Goal: Task Accomplishment & Management: Manage account settings

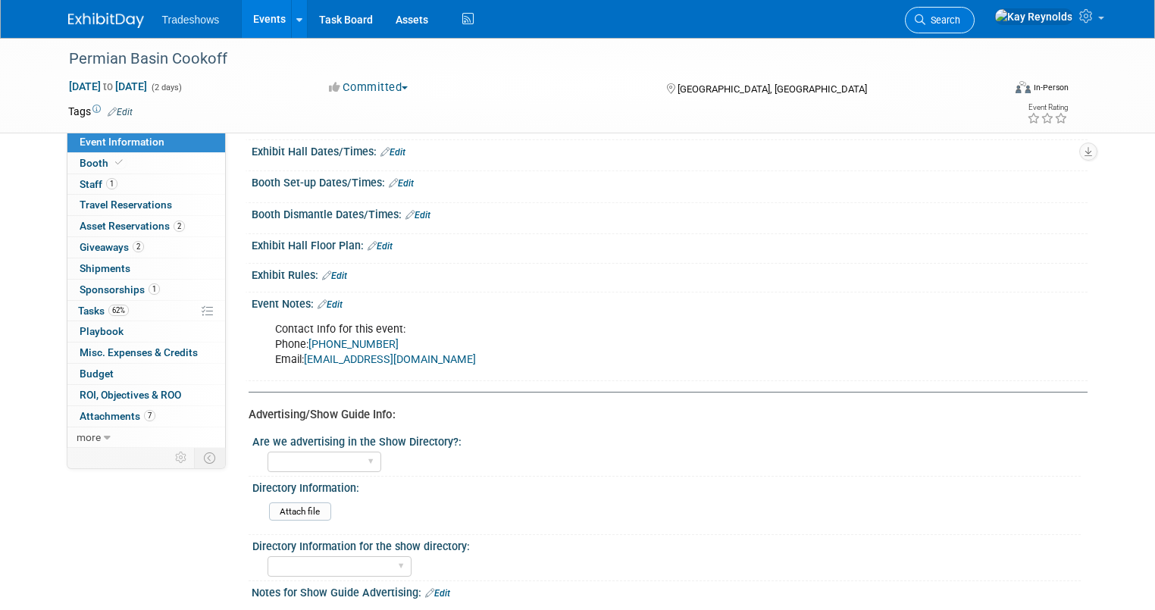
click at [960, 15] on span "Search" at bounding box center [942, 19] width 35 height 11
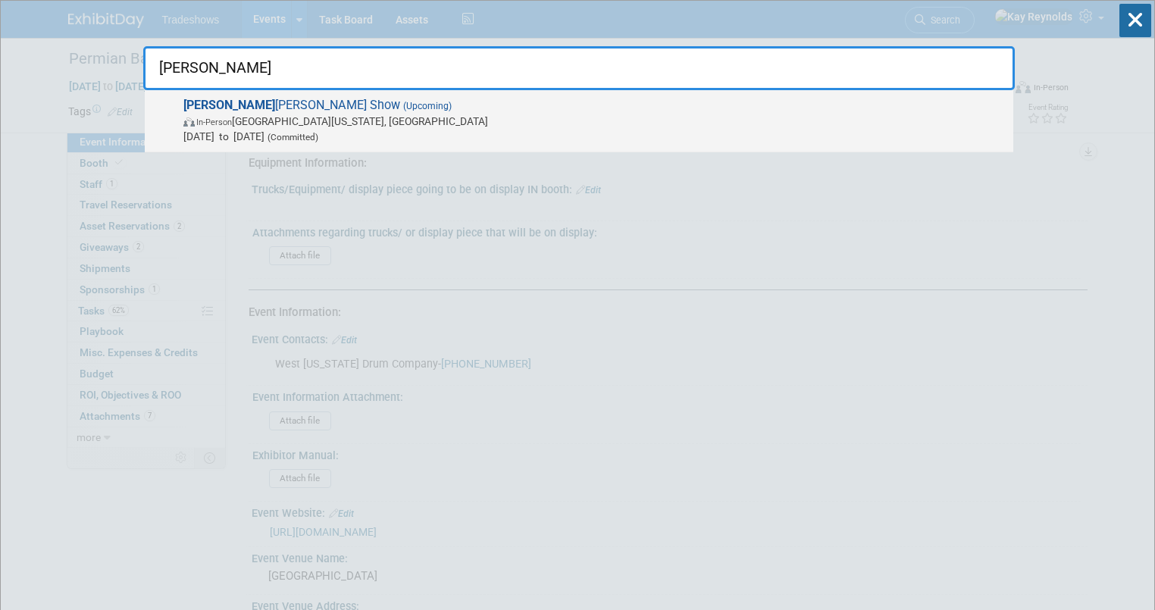
type input "[PERSON_NAME]"
click at [249, 107] on span "[PERSON_NAME] Show (Upcoming) In-Person [GEOGRAPHIC_DATA][US_STATE], [GEOGRAPHI…" at bounding box center [592, 121] width 827 height 46
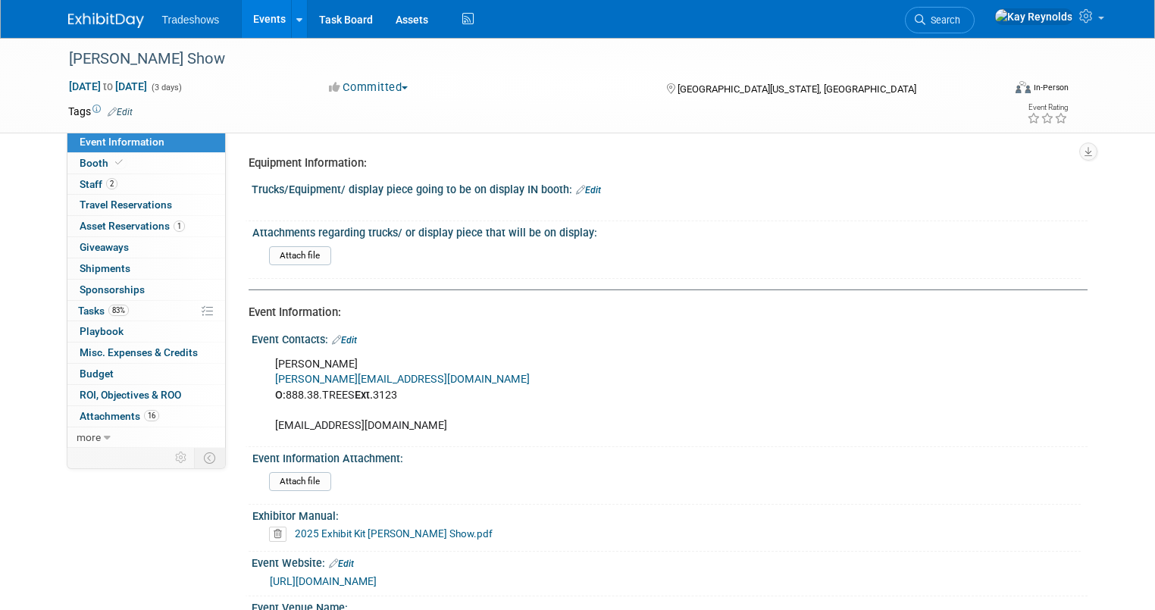
click at [322, 530] on link "2025 Exhibit Kit Paul Bunyan Show.pdf" at bounding box center [394, 533] width 198 height 12
click at [136, 273] on link "0 Shipments 0" at bounding box center [146, 268] width 158 height 20
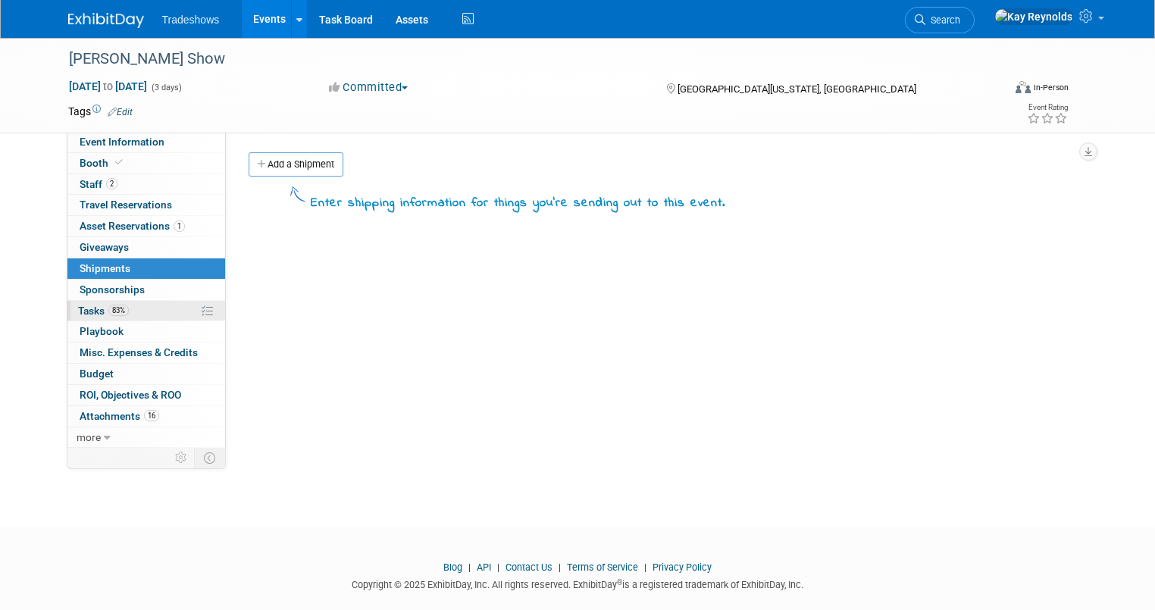
click at [139, 307] on link "83% Tasks 83%" at bounding box center [146, 311] width 158 height 20
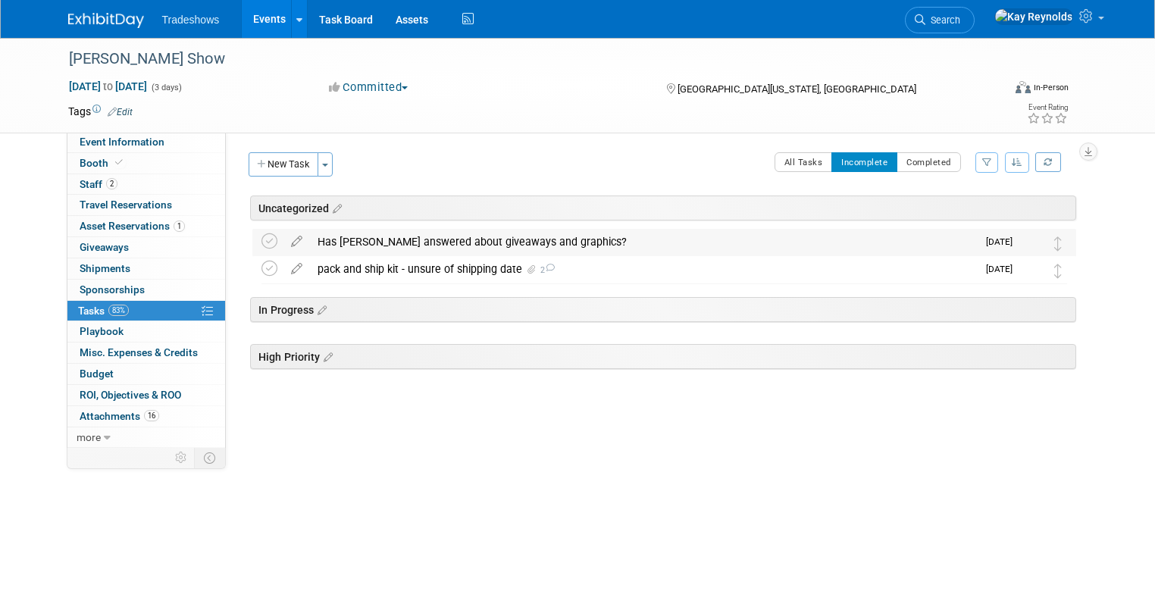
click at [365, 239] on div "Has Matthew answered about giveaways and graphics?" at bounding box center [643, 242] width 667 height 26
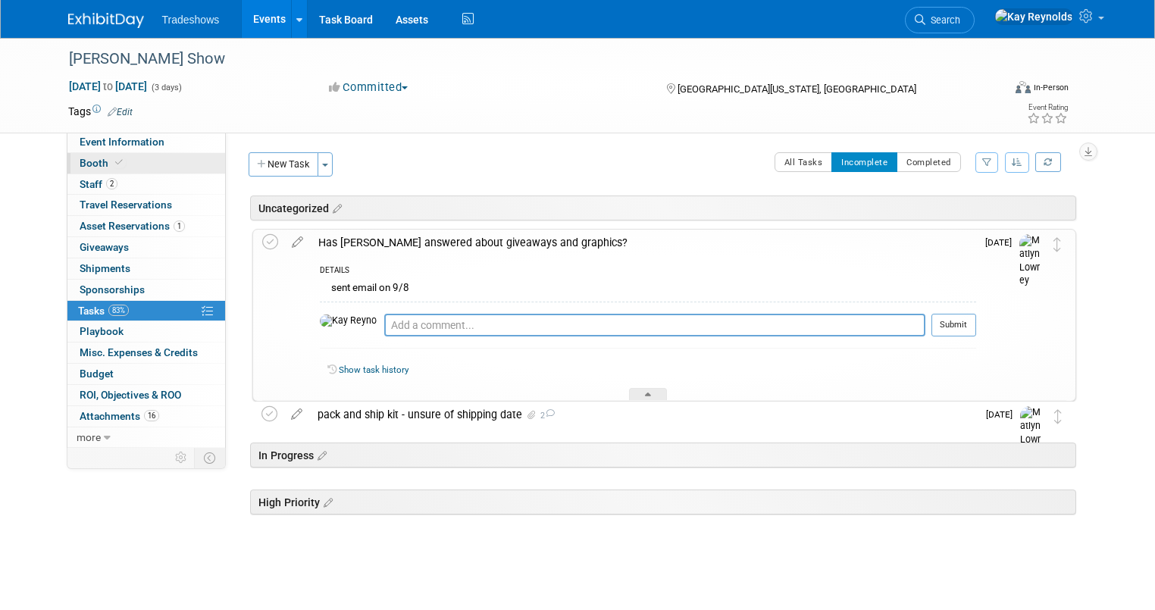
click at [139, 158] on link "Booth" at bounding box center [146, 163] width 158 height 20
select select "Certificate of insurance sent"
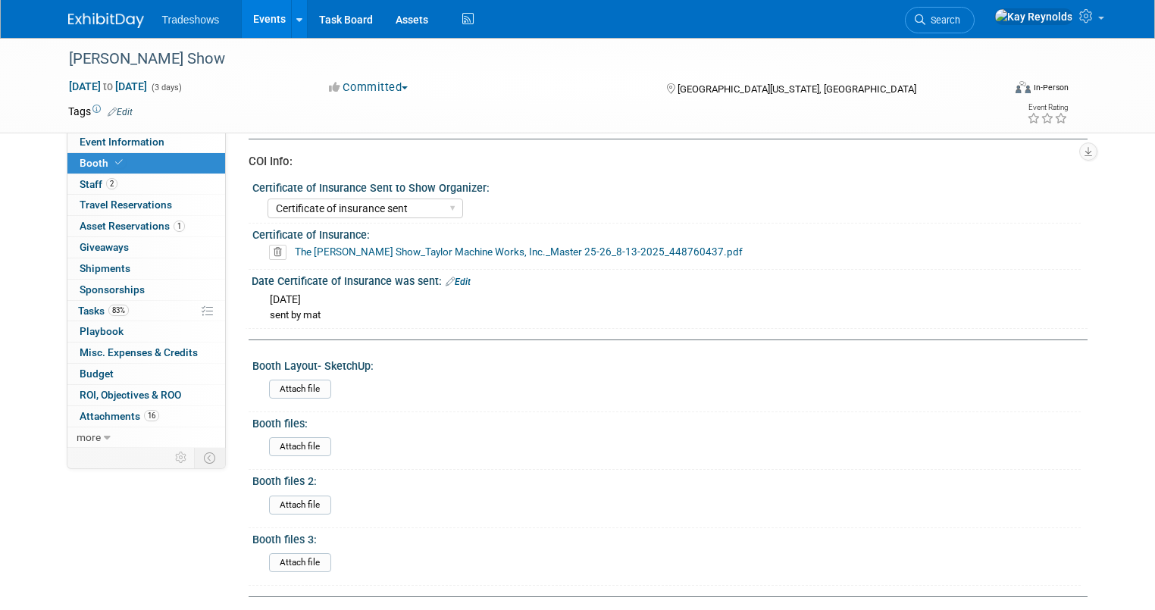
scroll to position [545, 0]
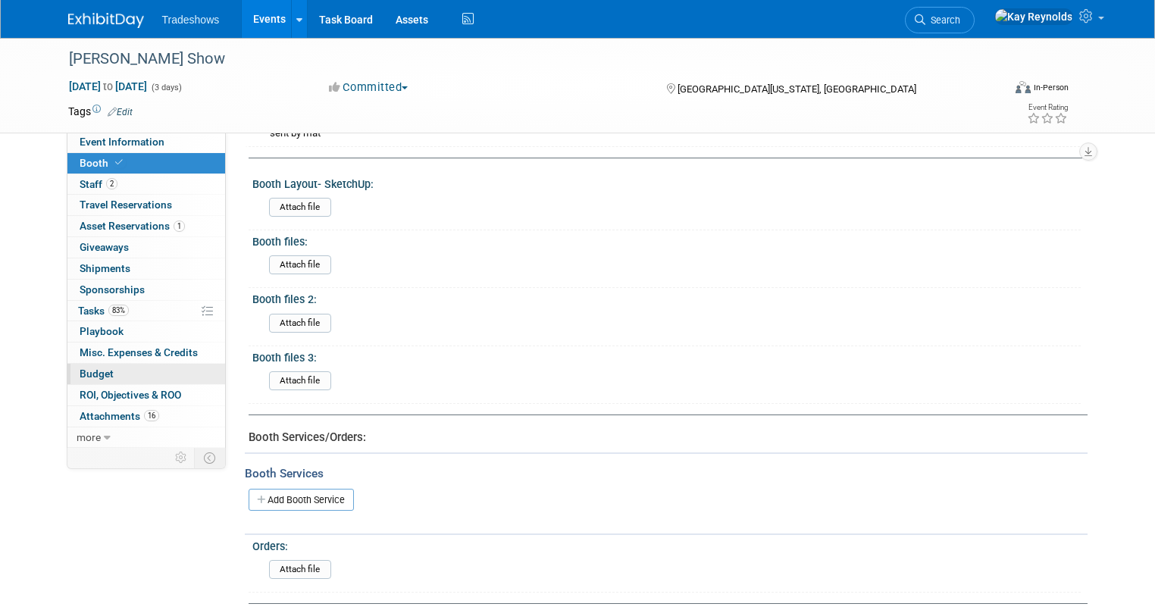
click at [142, 372] on link "Budget" at bounding box center [146, 374] width 158 height 20
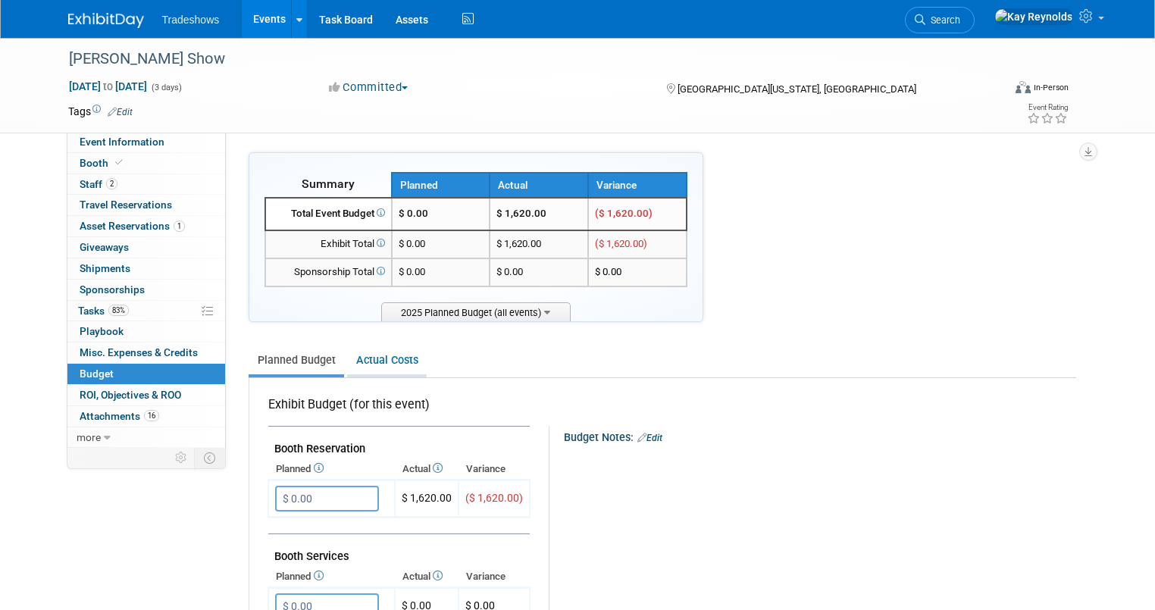
click at [353, 358] on link "Actual Costs" at bounding box center [387, 360] width 80 height 28
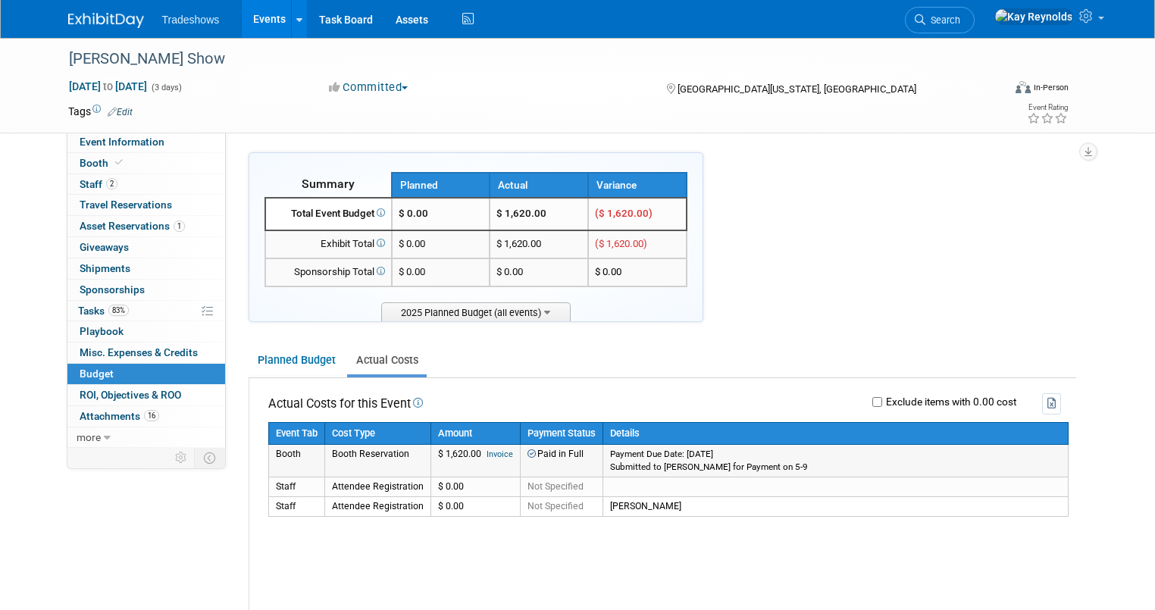
click at [486, 452] on link "Invoice" at bounding box center [499, 454] width 27 height 10
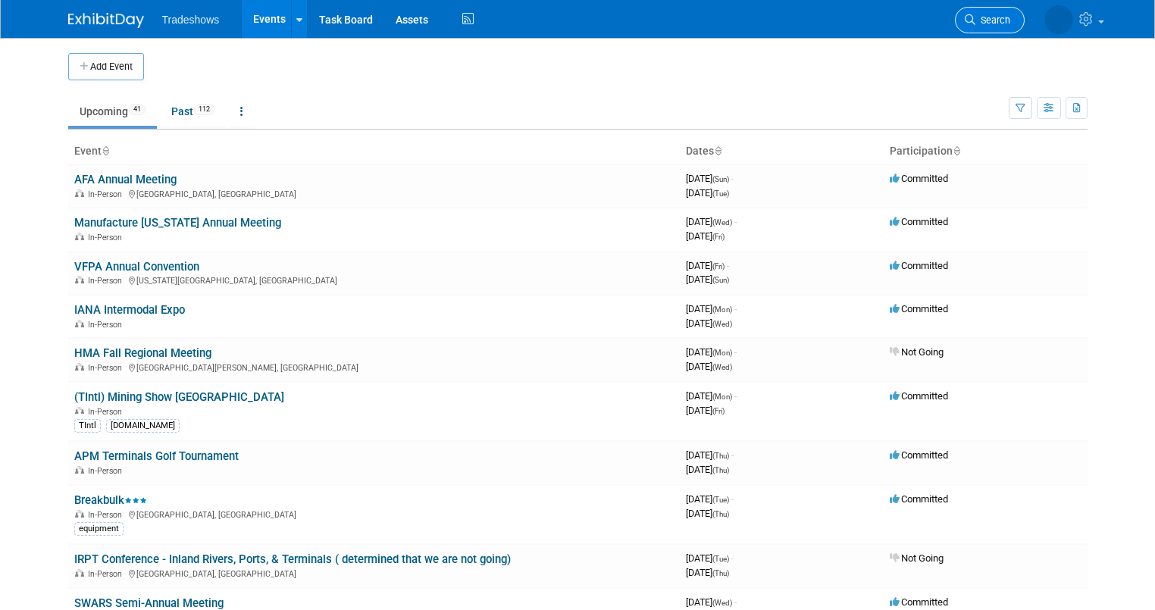
click at [992, 12] on link "Search" at bounding box center [990, 20] width 70 height 27
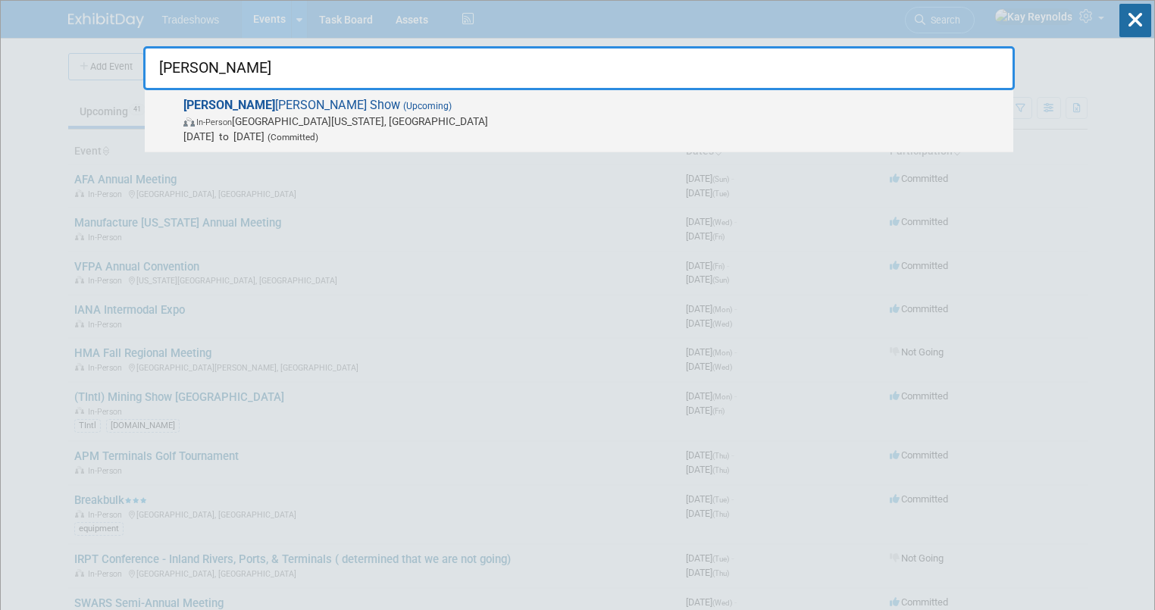
type input "[PERSON_NAME]"
click at [256, 119] on span "In-Person Old Washington, OH" at bounding box center [594, 121] width 822 height 15
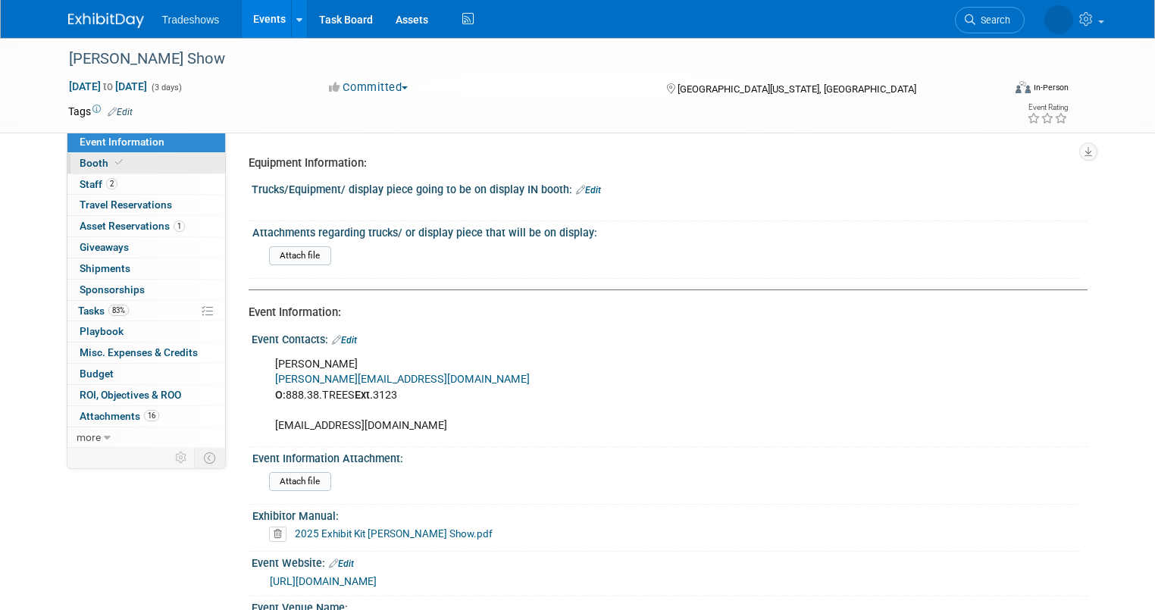
click at [150, 162] on link "Booth" at bounding box center [146, 163] width 158 height 20
select select "Certificate of insurance sent"
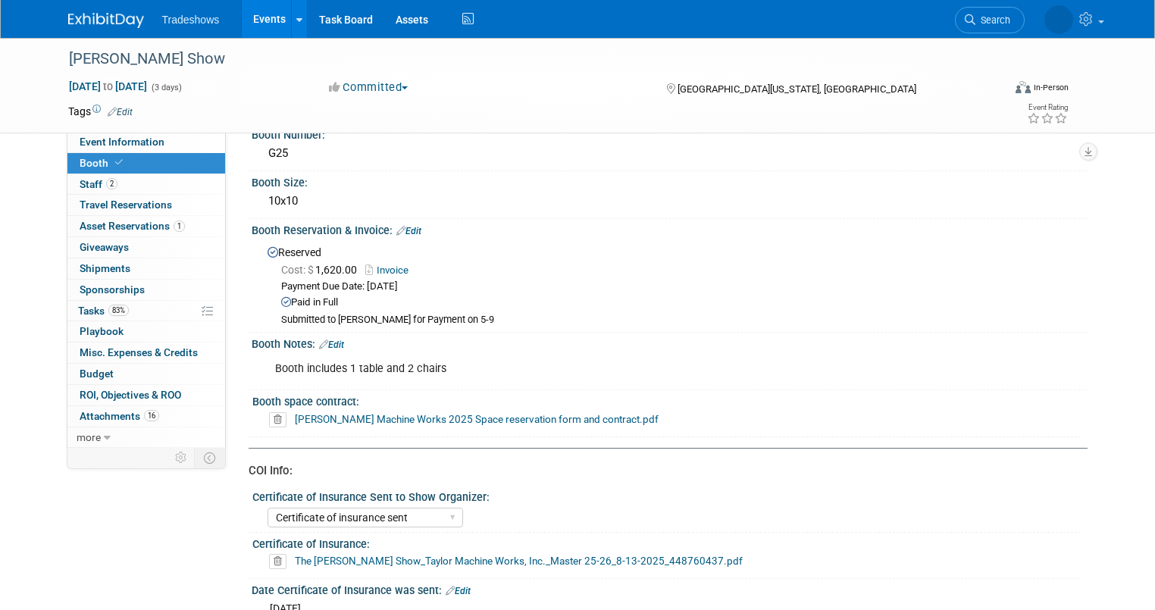
scroll to position [45, 0]
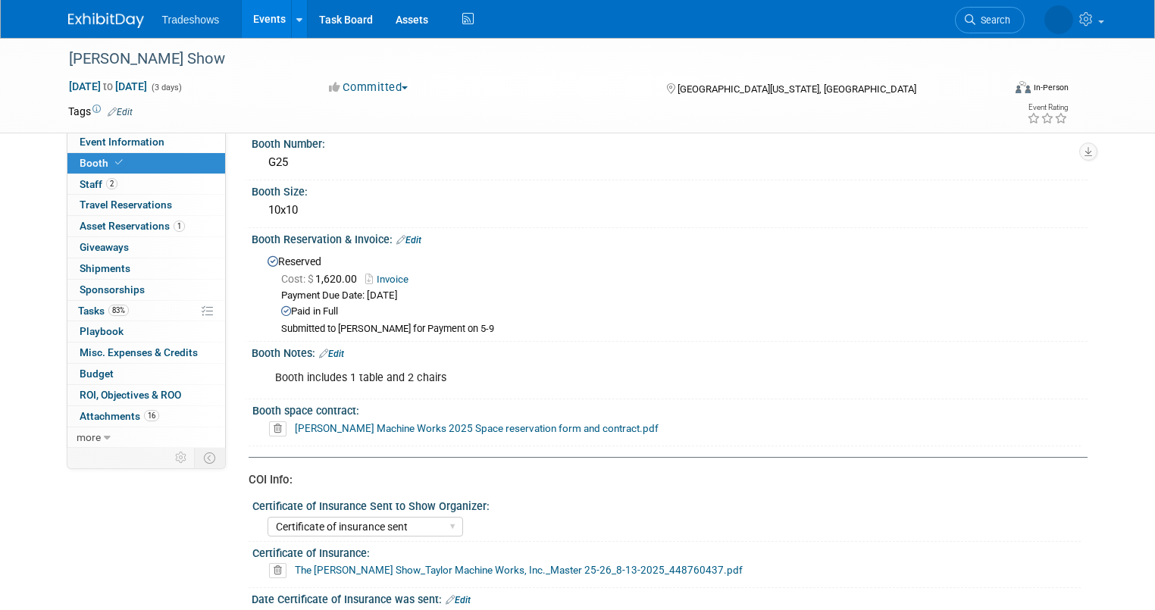
click at [402, 237] on link "Edit" at bounding box center [408, 240] width 25 height 11
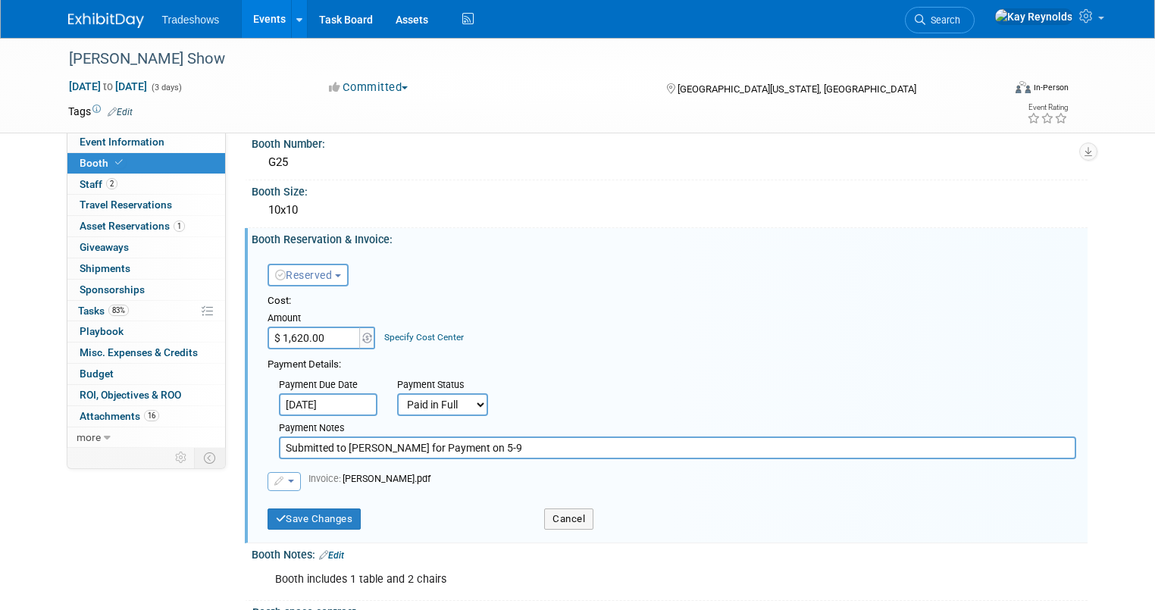
click at [486, 445] on input "Submitted to Lindsey for Payment on 5-9" at bounding box center [677, 447] width 797 height 23
type input "Submitted to Lindsey for Payment on 5-9 Paid on 06 13 25 check 44677"
click at [296, 515] on button "Save Changes" at bounding box center [314, 518] width 94 height 21
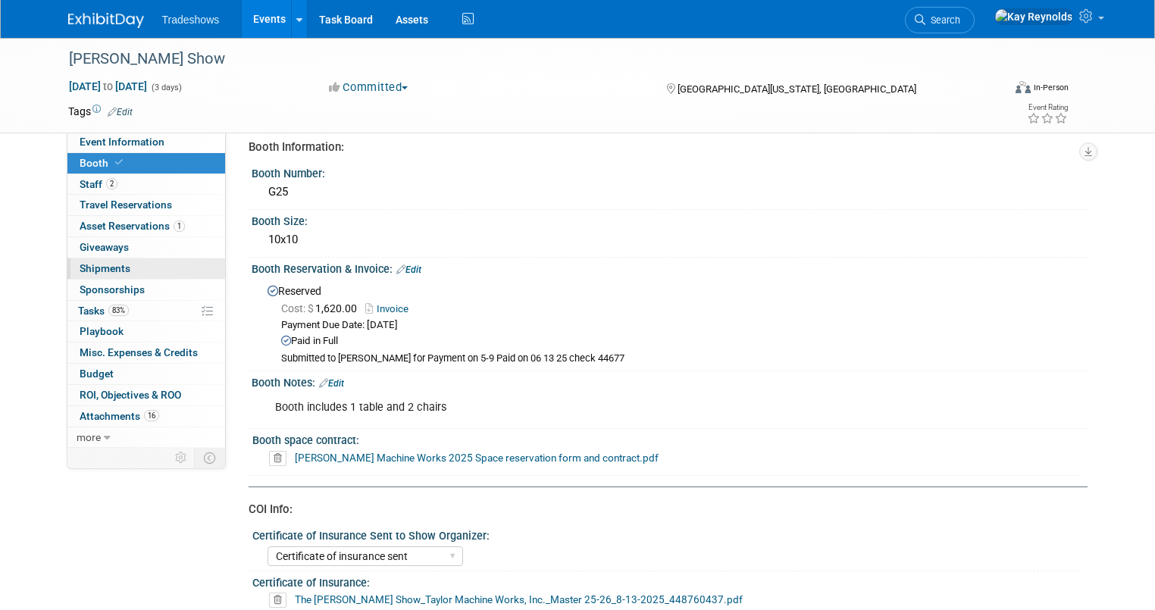
scroll to position [0, 0]
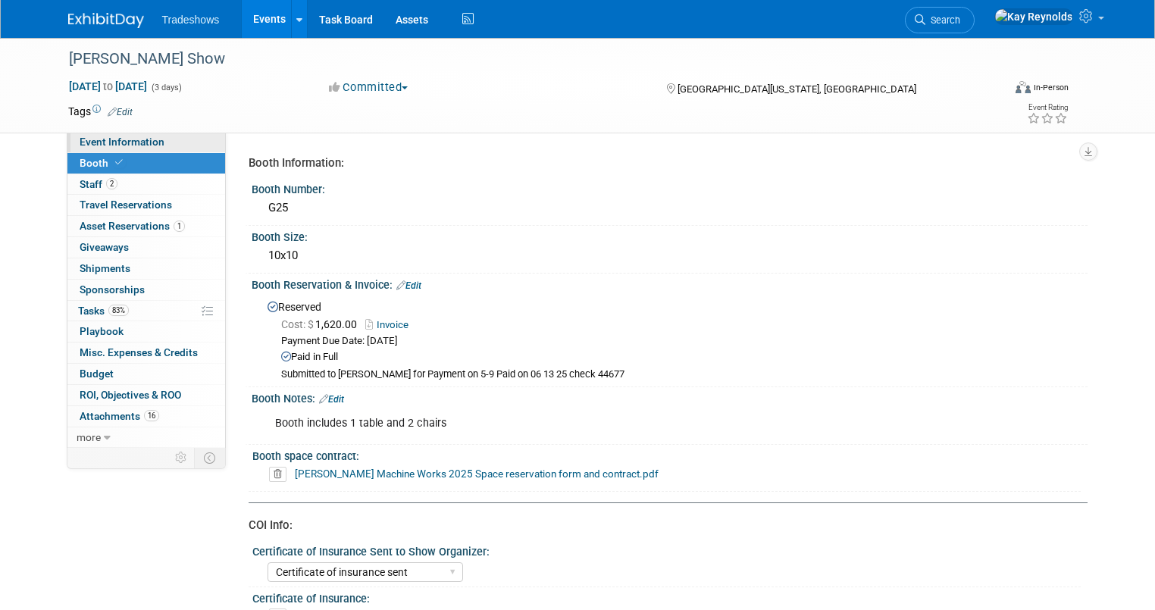
click at [145, 146] on span "Event Information" at bounding box center [122, 142] width 85 height 12
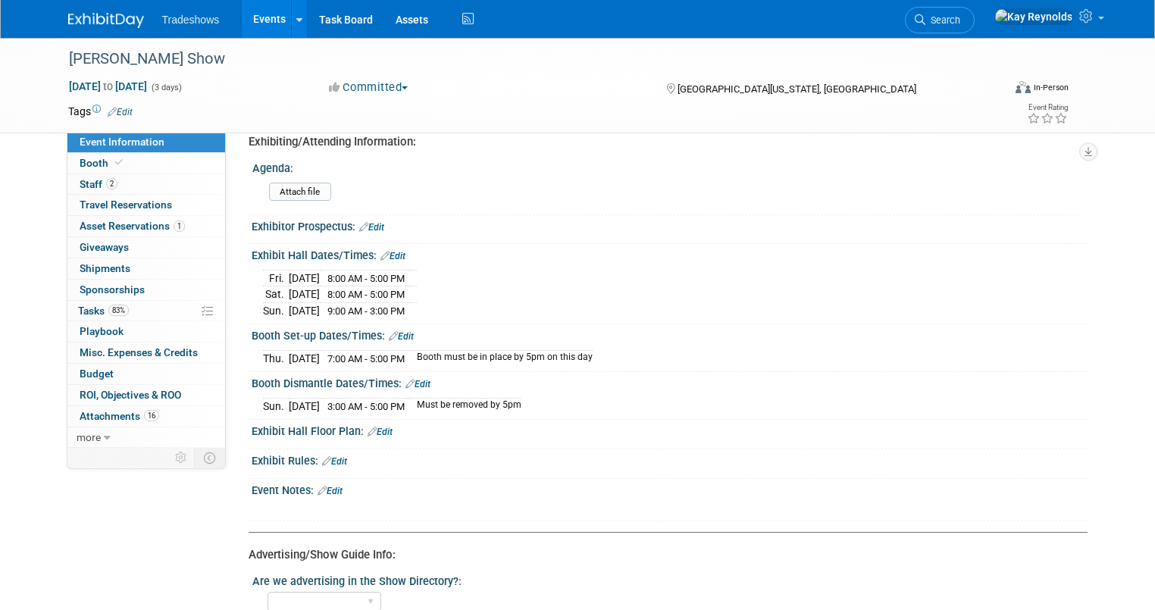
scroll to position [606, 0]
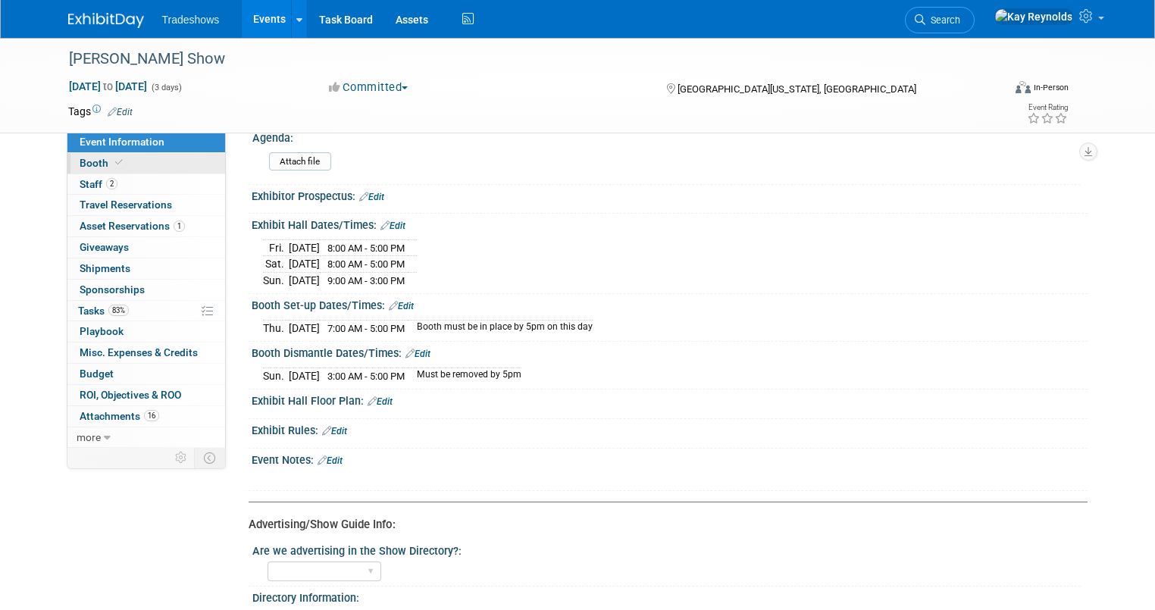
click at [149, 164] on link "Booth" at bounding box center [146, 163] width 158 height 20
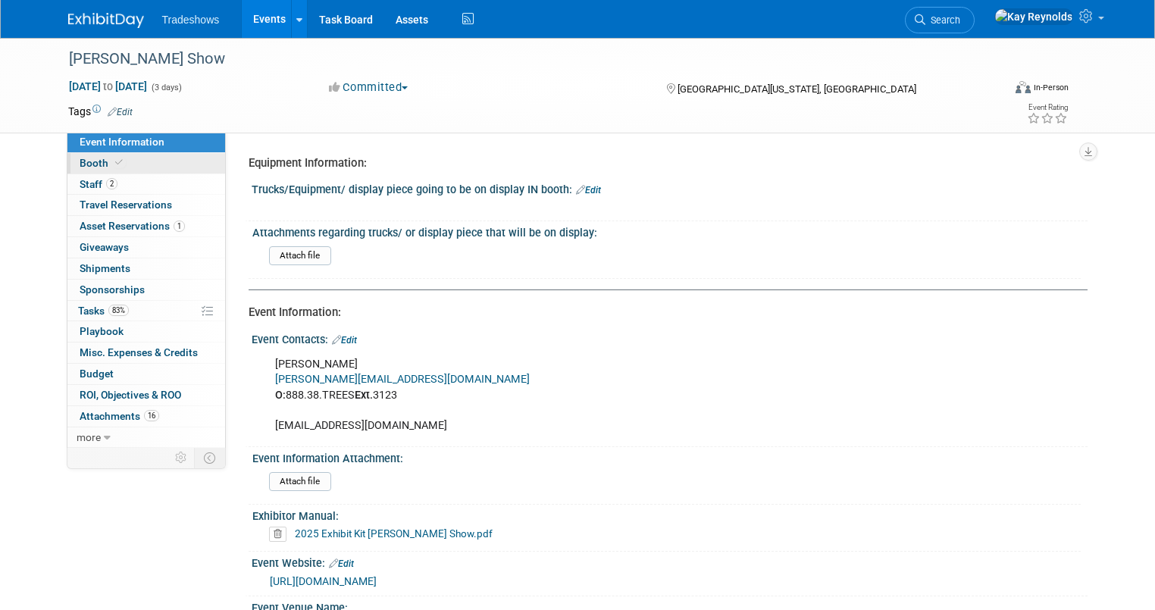
select select "Certificate of insurance sent"
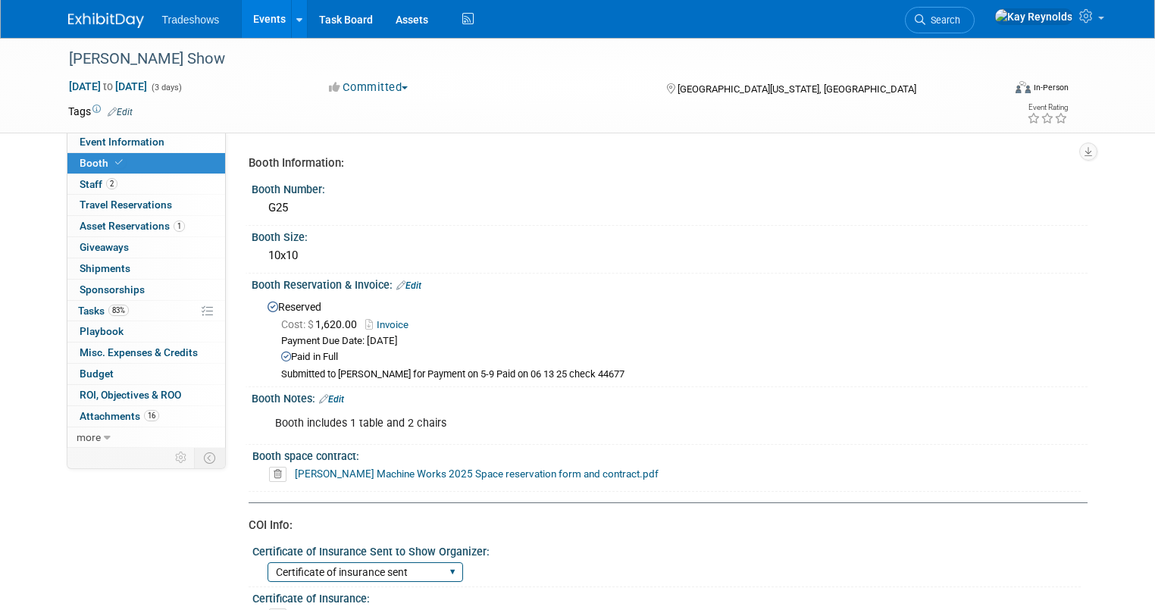
click at [441, 567] on select "Certificate of insurance not needed Certificate of insurance sent" at bounding box center [364, 572] width 195 height 20
click at [638, 587] on div "Certificate of Insurance:" at bounding box center [666, 596] width 828 height 19
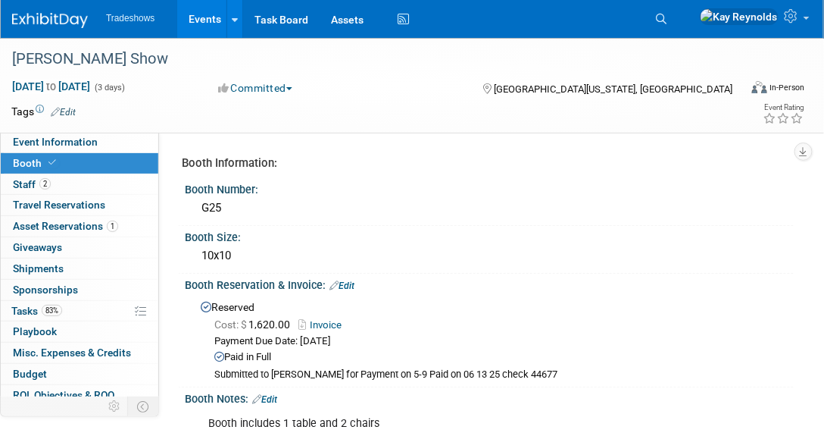
click at [108, 161] on link "Booth" at bounding box center [80, 163] width 158 height 20
select select "Certificate of insurance sent"
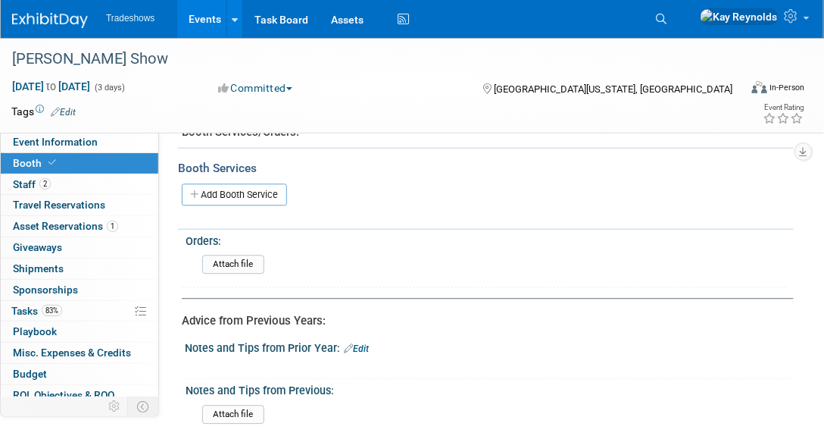
scroll to position [952, 0]
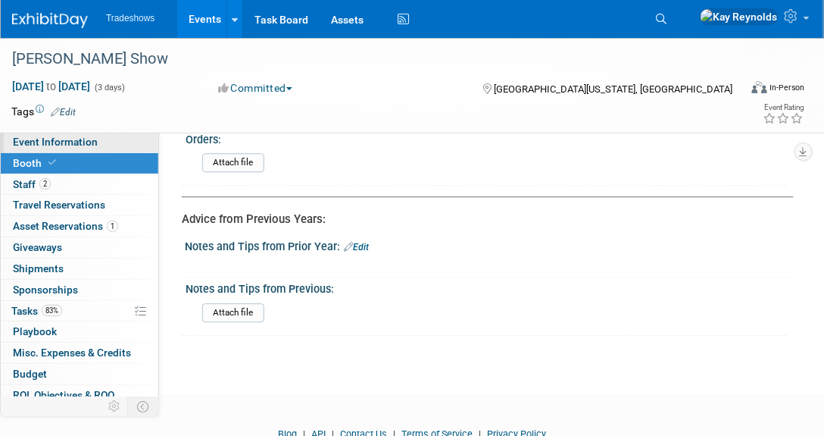
click at [106, 134] on link "Event Information" at bounding box center [80, 142] width 158 height 20
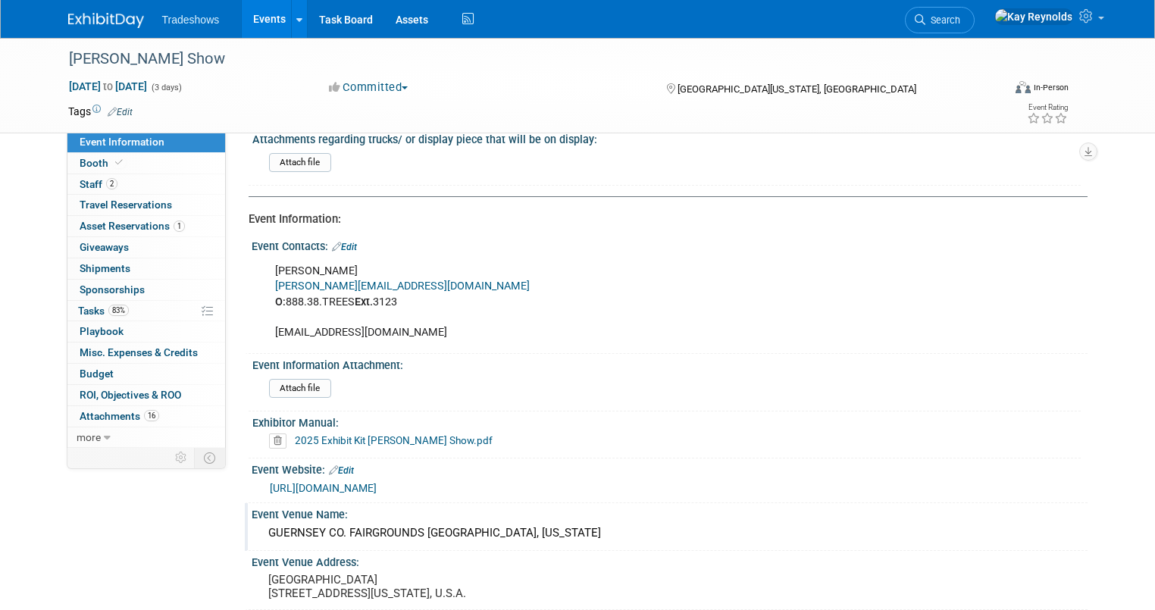
scroll to position [121, 0]
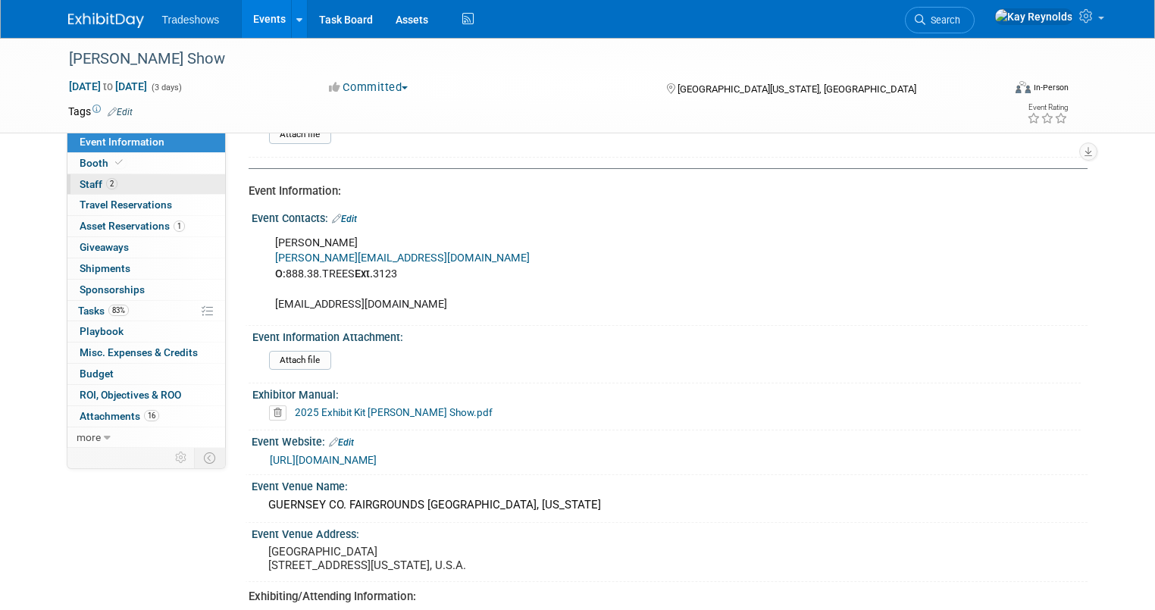
click at [107, 178] on link "2 Staff 2" at bounding box center [146, 184] width 158 height 20
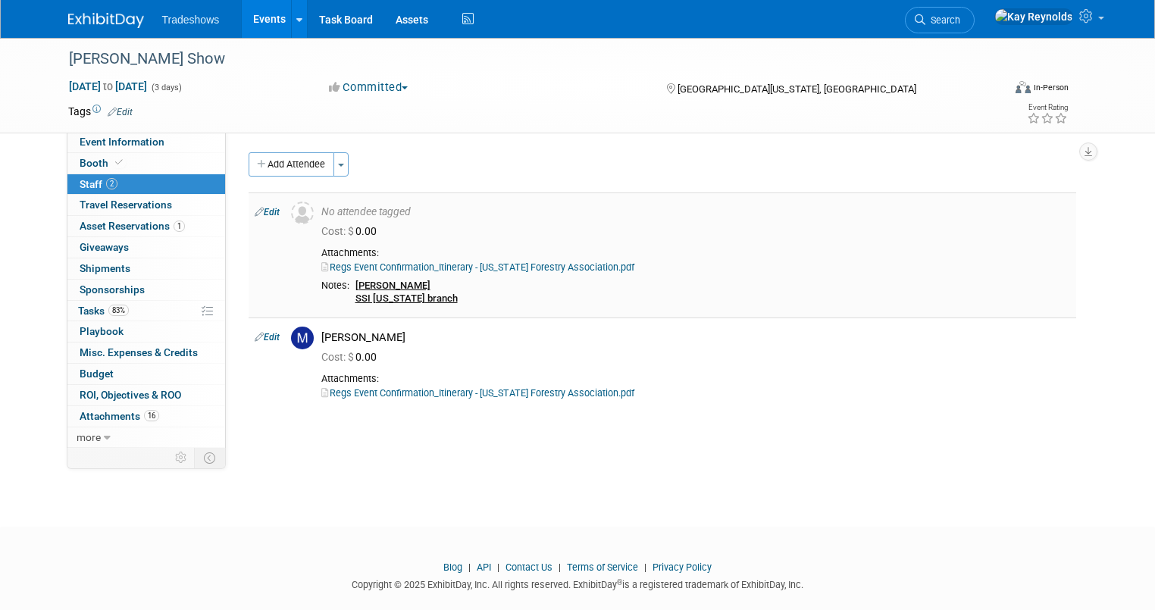
click at [261, 210] on link "Edit" at bounding box center [267, 212] width 25 height 11
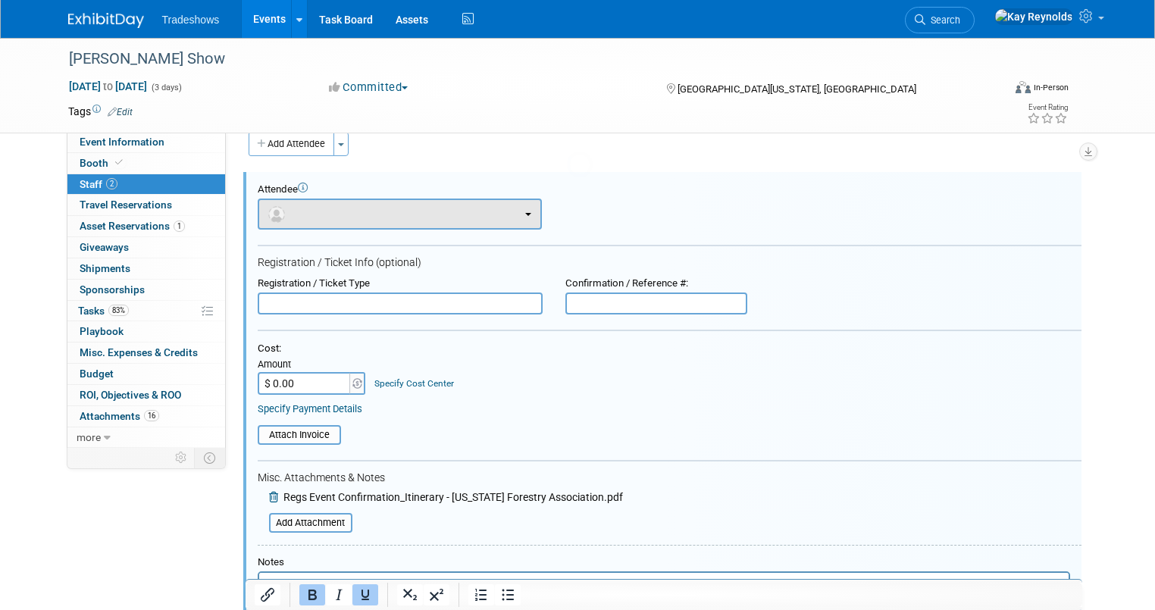
scroll to position [21, 0]
click at [172, 506] on div "Event Information Event Info Booth Booth 2 Staff 2 Staff 0 Travel Reservations …" at bounding box center [578, 422] width 1042 height 810
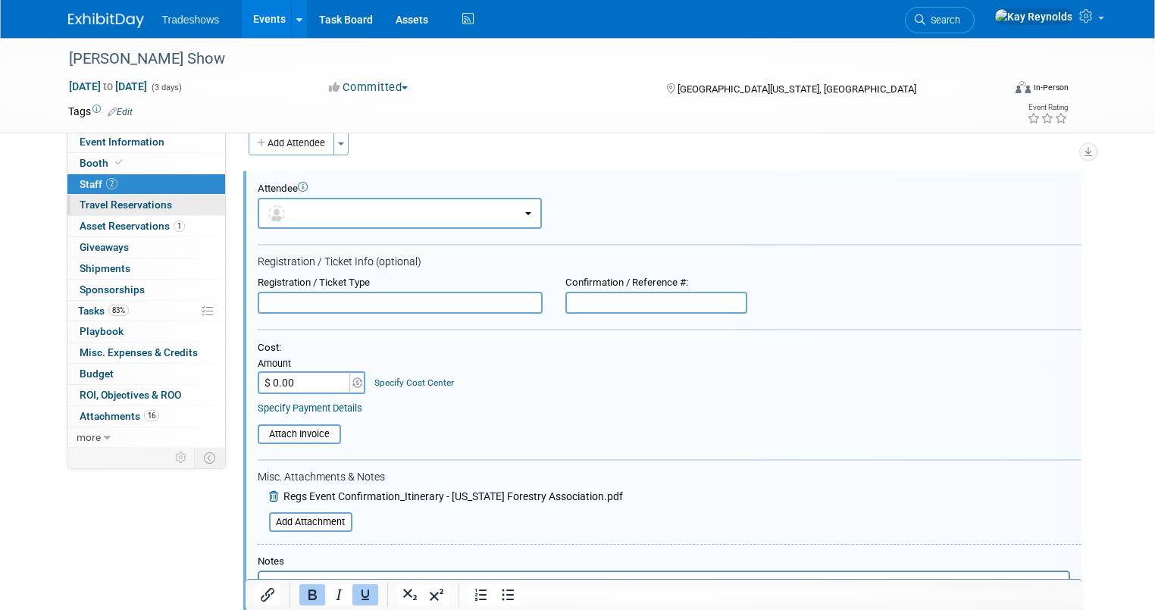
click at [139, 204] on span "Travel Reservations 0" at bounding box center [126, 204] width 92 height 12
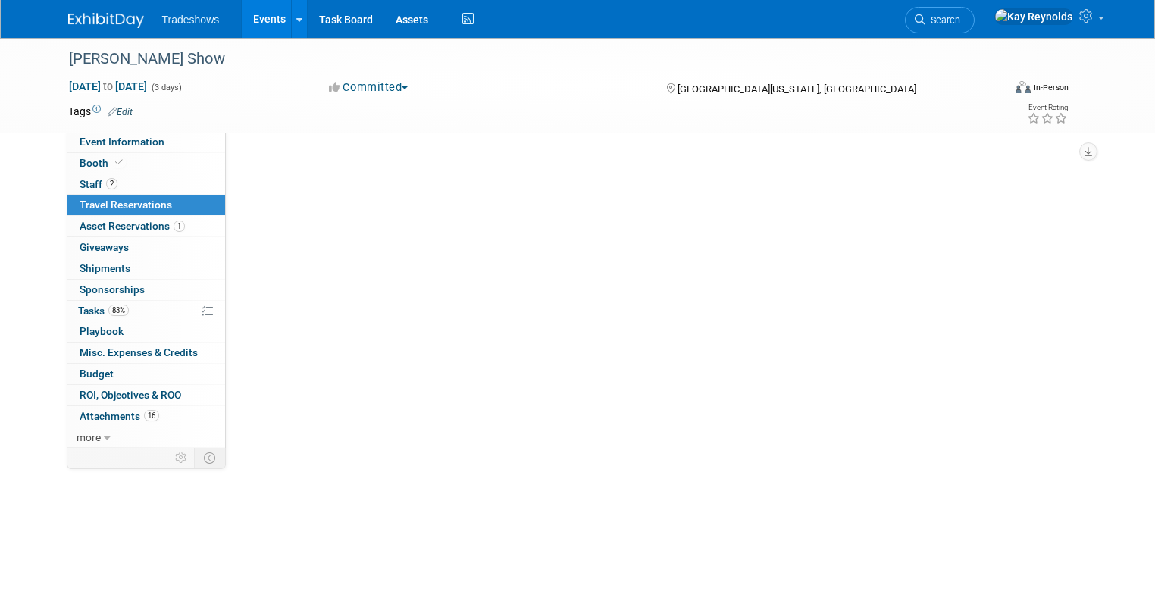
scroll to position [0, 0]
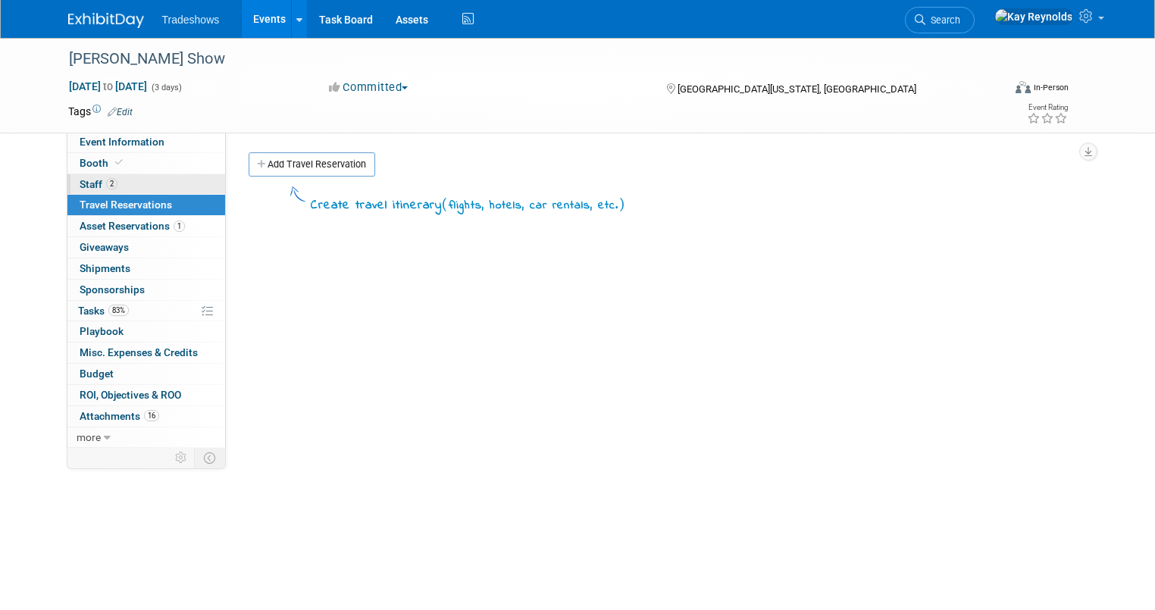
click at [137, 177] on link "2 Staff 2" at bounding box center [146, 184] width 158 height 20
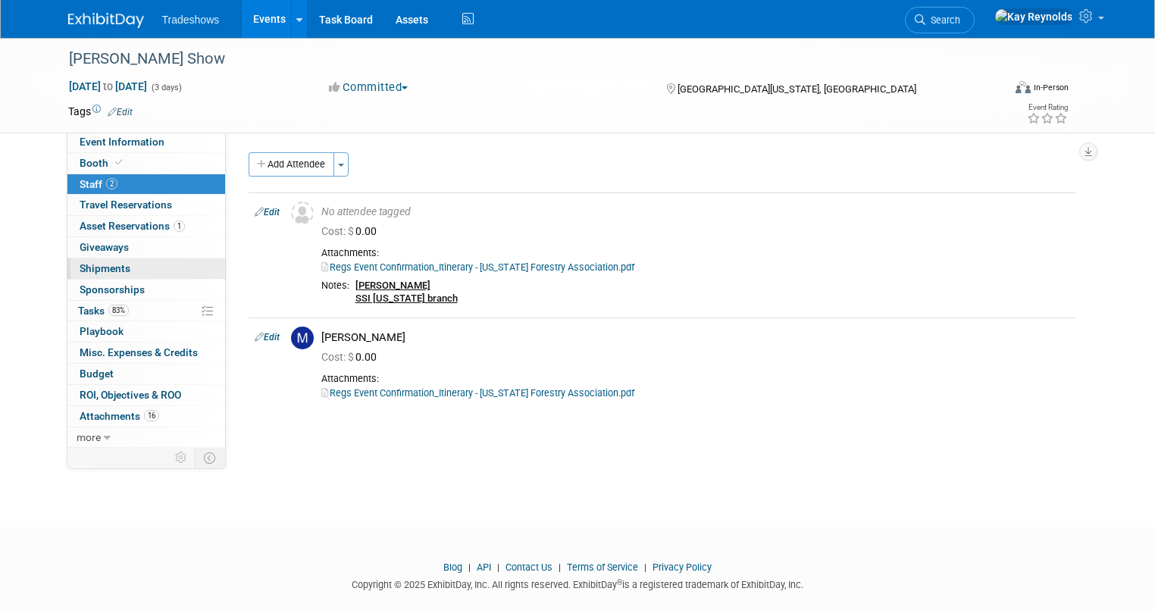
click at [144, 264] on link "0 Shipments 0" at bounding box center [146, 268] width 158 height 20
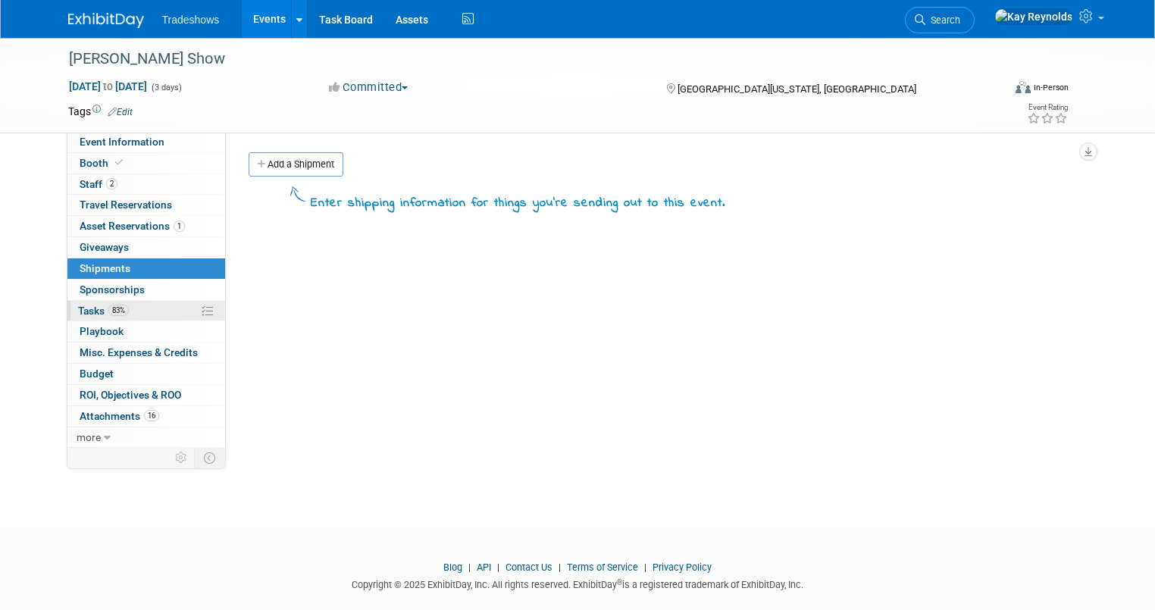
click at [136, 312] on link "83% Tasks 83%" at bounding box center [146, 311] width 158 height 20
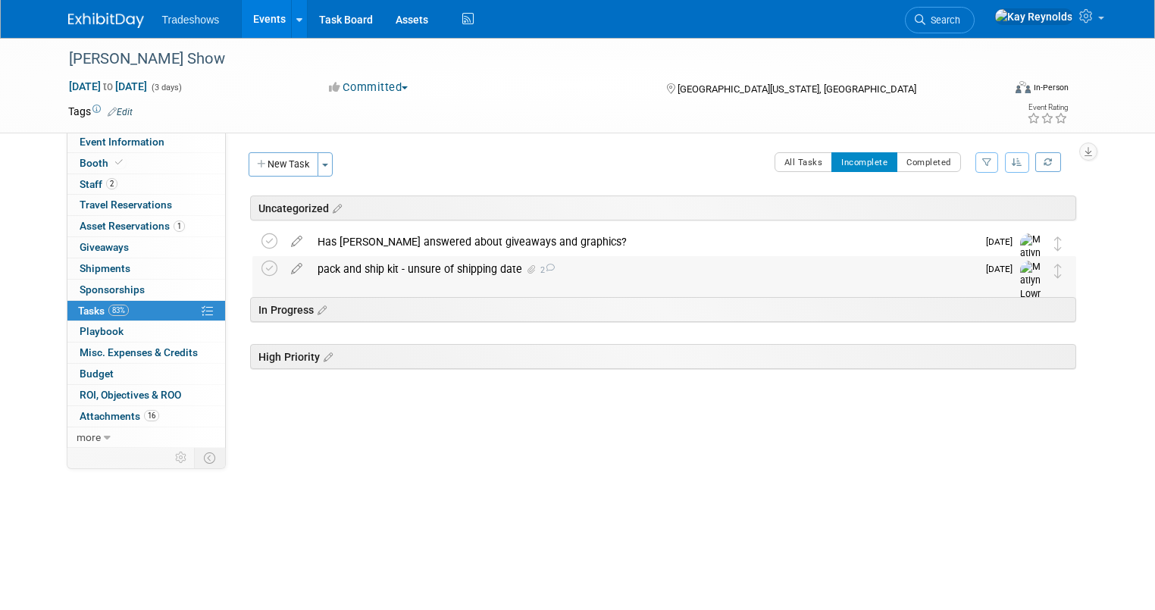
click at [334, 265] on div "pack and ship kit - unsure of shipping date 2" at bounding box center [643, 269] width 667 height 26
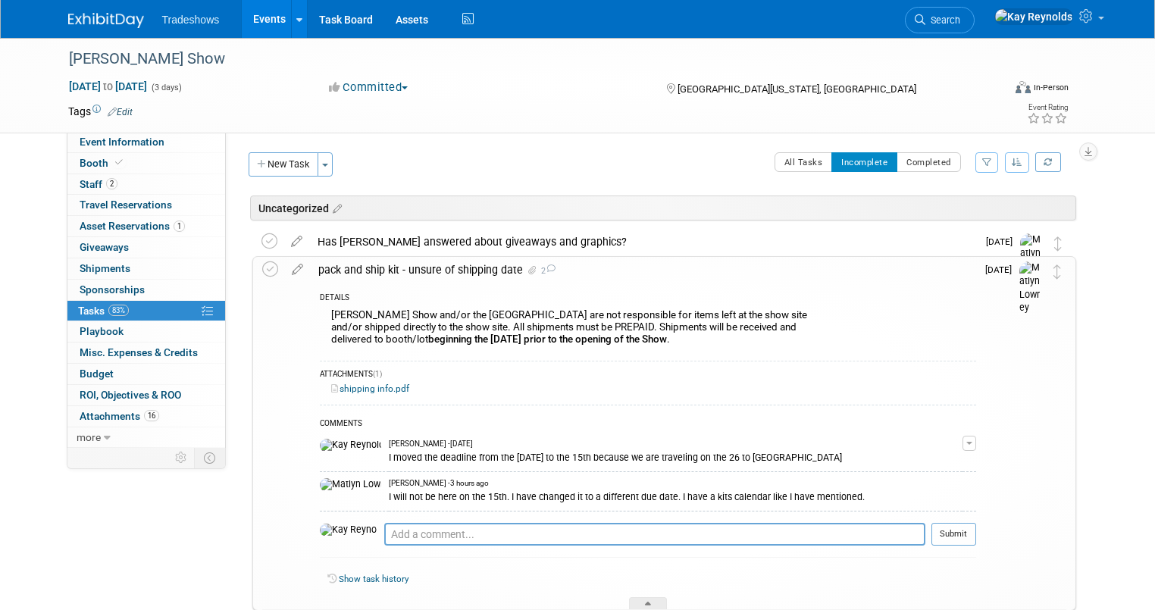
click at [427, 496] on div "I will not be here on the 15th. I have changed it to a different due date. I ha…" at bounding box center [676, 496] width 574 height 14
click at [384, 533] on textarea at bounding box center [654, 534] width 541 height 23
type textarea "I an not sure I"
drag, startPoint x: 421, startPoint y: 528, endPoint x: 233, endPoint y: 536, distance: 188.1
click at [245, 536] on div "pack and ship kit - unsure of shipping date 2 DETAILS Bunyan Show and/or the Gu…" at bounding box center [660, 433] width 831 height 355
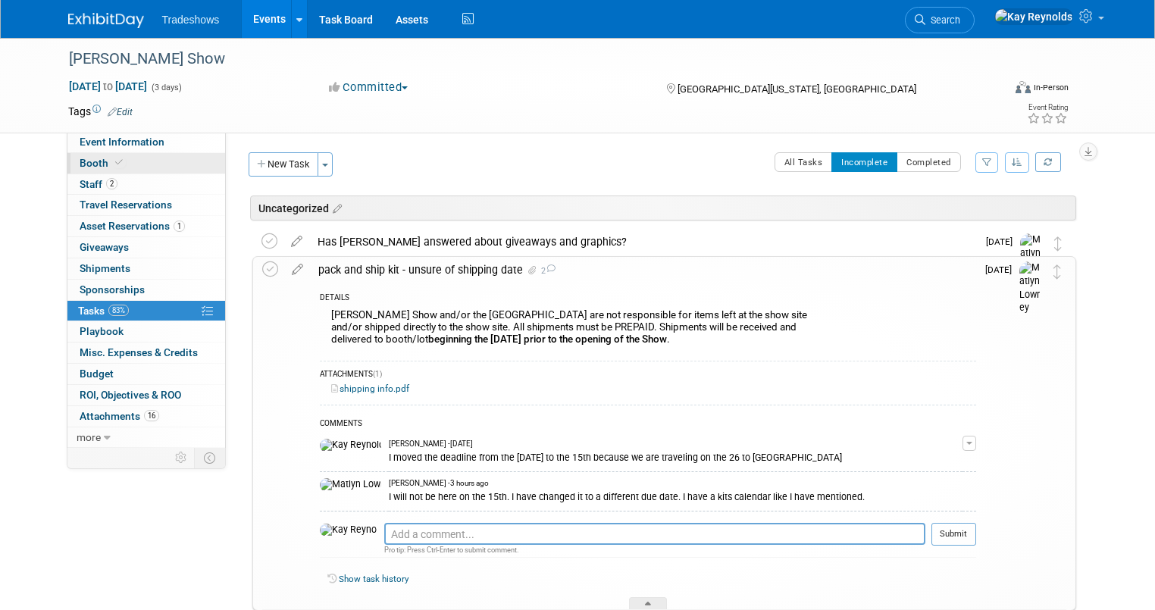
click at [123, 161] on link "Booth" at bounding box center [146, 163] width 158 height 20
select select "Certificate of insurance sent"
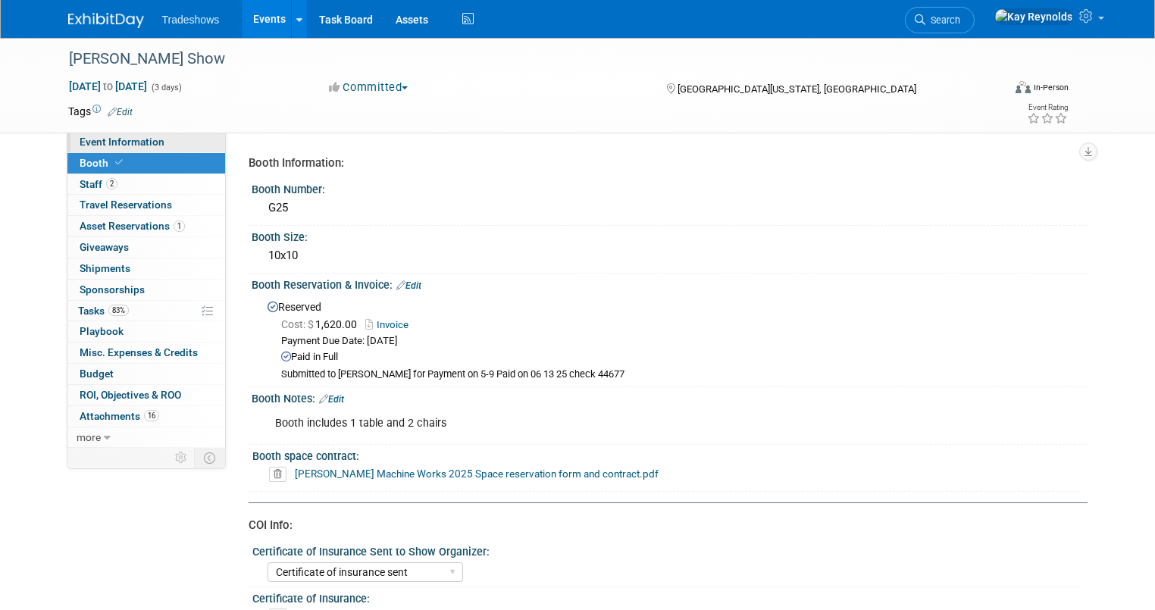
click at [179, 147] on link "Event Information" at bounding box center [146, 142] width 158 height 20
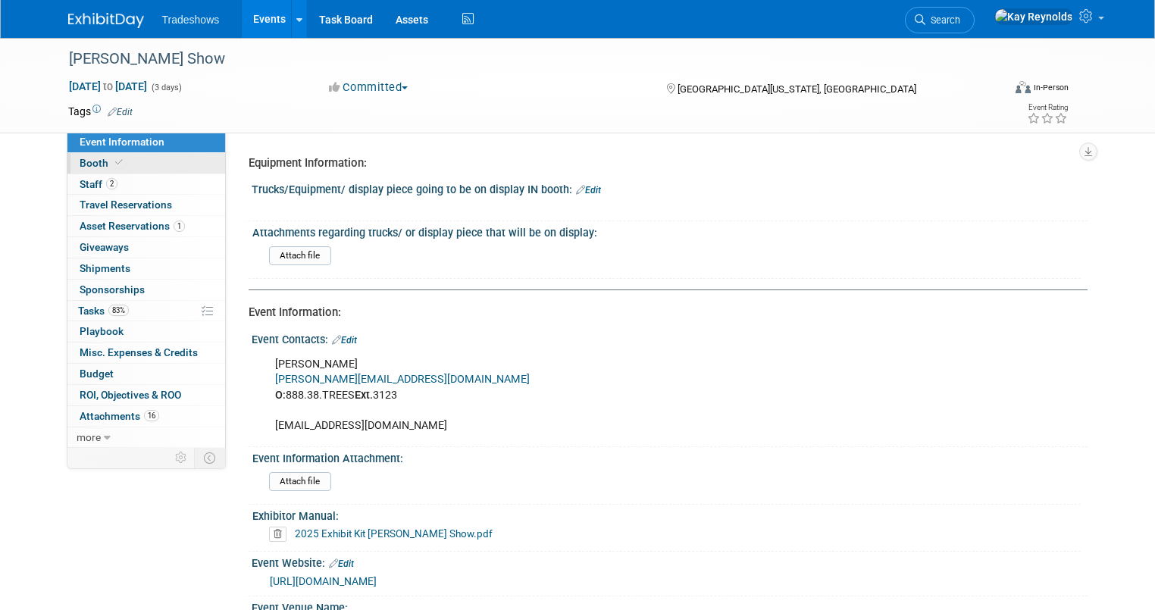
click at [180, 164] on link "Booth" at bounding box center [146, 163] width 158 height 20
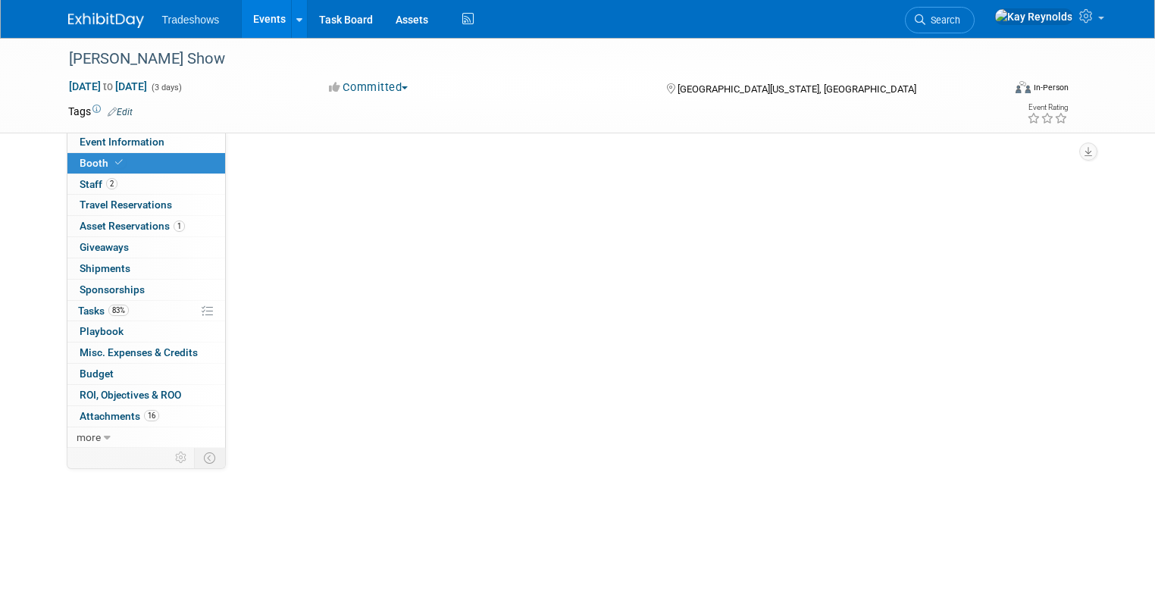
select select "Certificate of insurance sent"
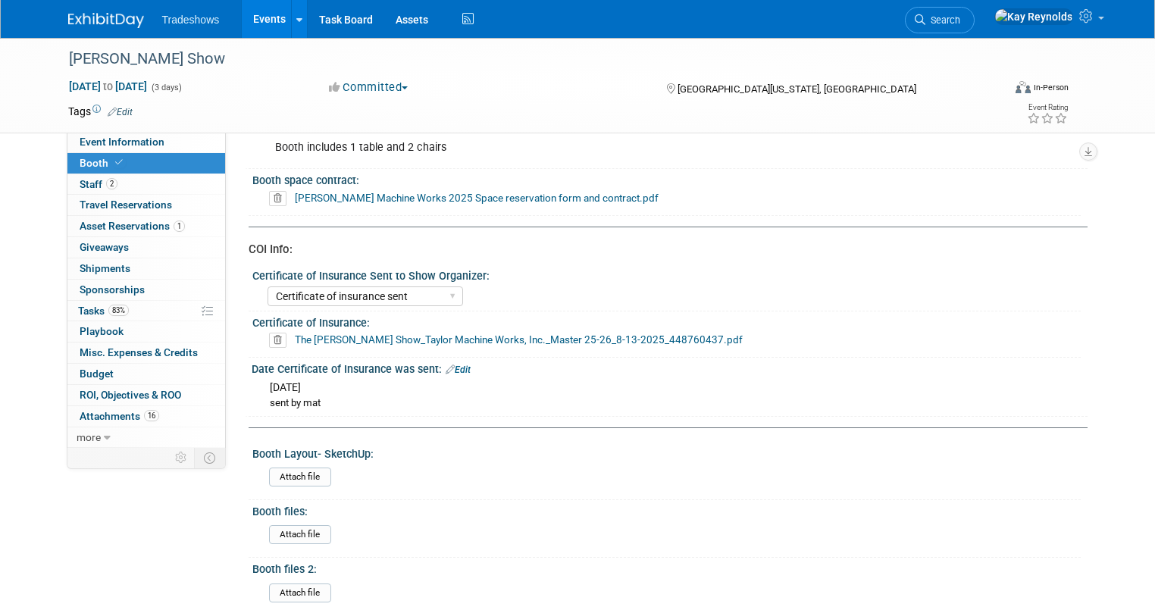
scroll to position [94, 0]
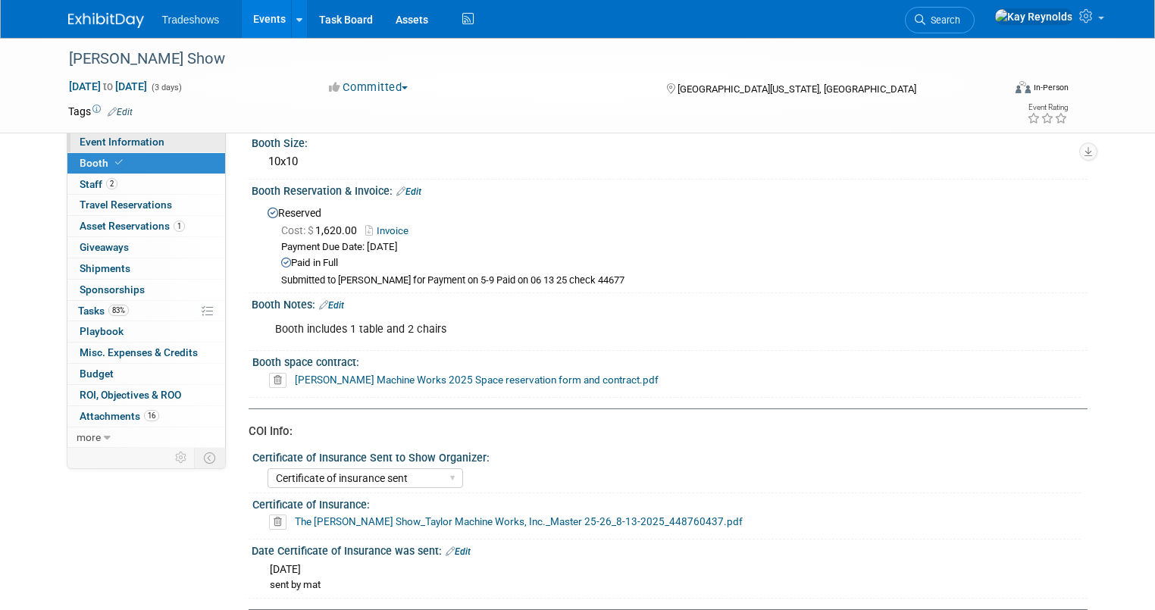
click at [168, 142] on link "Event Information" at bounding box center [146, 142] width 158 height 20
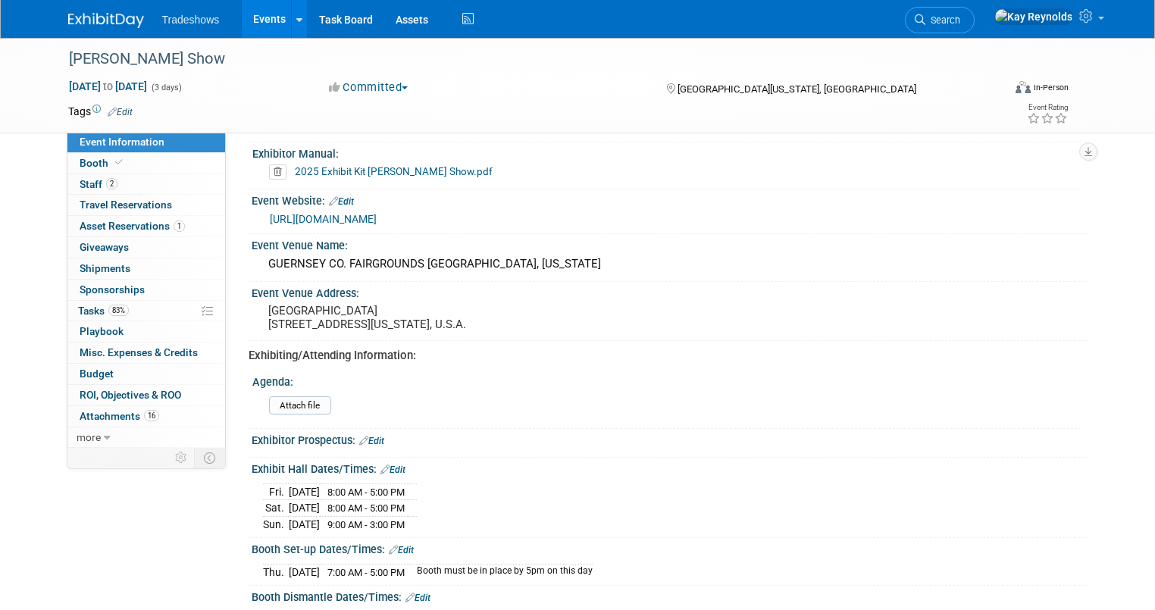
scroll to position [364, 0]
drag, startPoint x: 450, startPoint y: 531, endPoint x: 254, endPoint y: 501, distance: 198.6
click at [263, 501] on div "Fri. Oct 3, 2025 8:00 AM - 5:00 PM Sat. Oct 4, 2025 8:00 AM - 5:00 PM Sun." at bounding box center [669, 504] width 813 height 53
copy table
click at [116, 539] on div "Event Information Event Info Booth Booth 2 Staff 2 Staff 0 Travel Reservations …" at bounding box center [578, 325] width 1042 height 1302
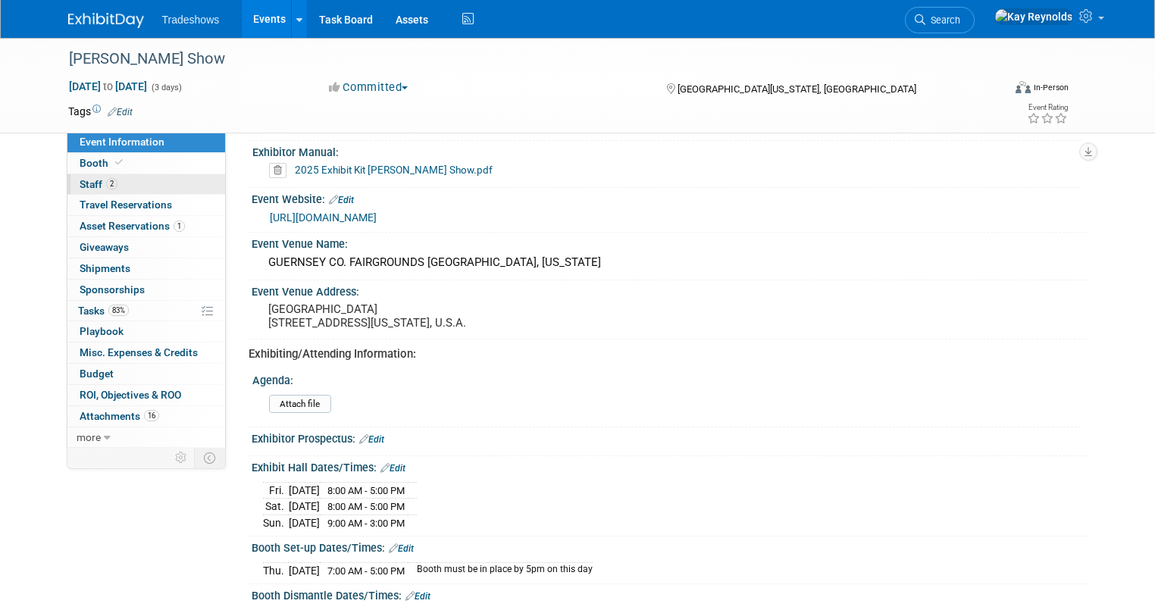
click at [104, 183] on link "2 Staff 2" at bounding box center [146, 184] width 158 height 20
